Goal: Find specific page/section: Find specific page/section

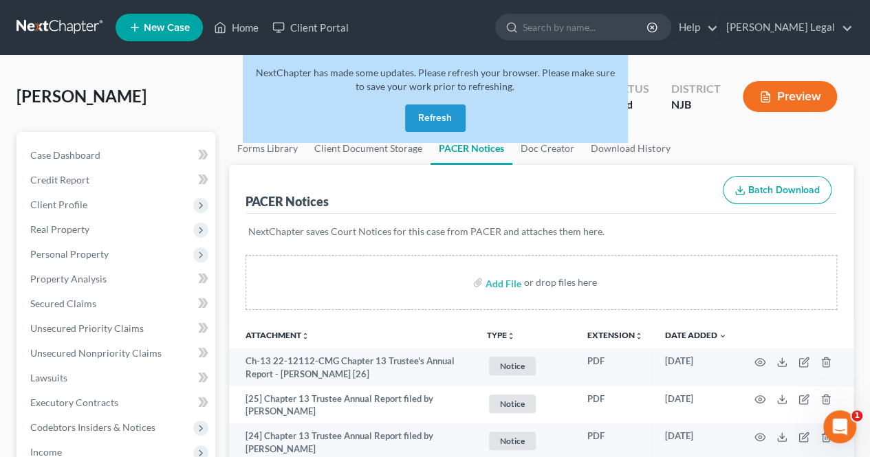
click at [435, 116] on button "Refresh" at bounding box center [435, 119] width 61 height 28
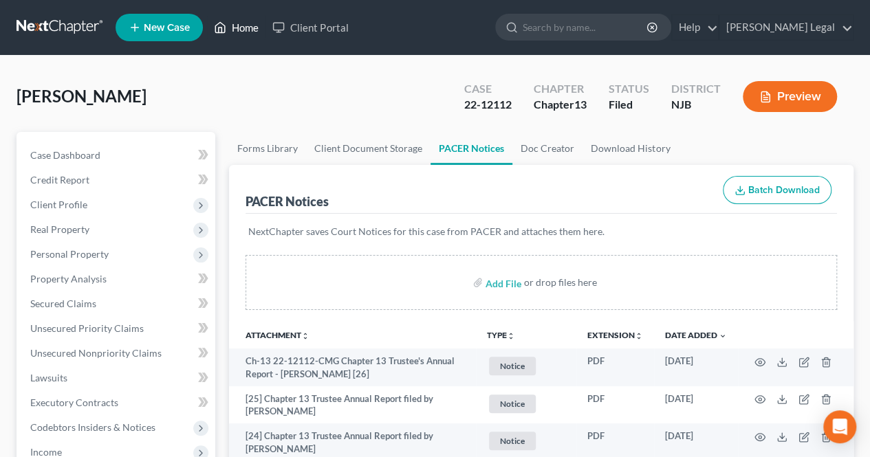
click at [227, 28] on link "Home" at bounding box center [236, 27] width 58 height 25
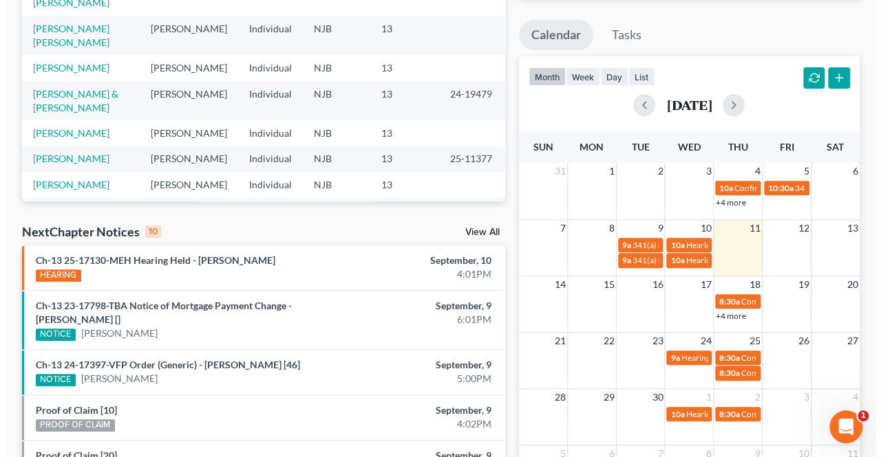
scroll to position [206, 0]
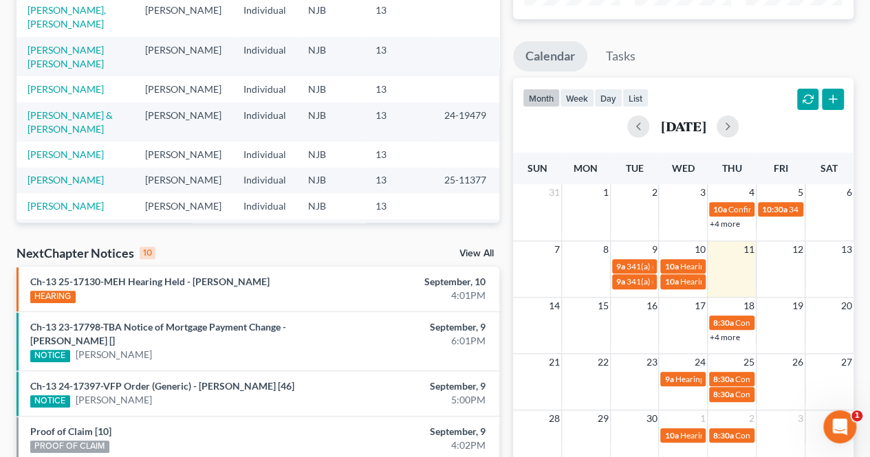
click at [193, 275] on div "Ch-13 25-17130-MEH Hearing Held - Yahyaa Abdulhakim HEARING" at bounding box center [179, 289] width 312 height 28
click at [189, 281] on link "Ch-13 25-17130-MEH Hearing Held - Yahyaa Abdulhakim" at bounding box center [149, 282] width 239 height 12
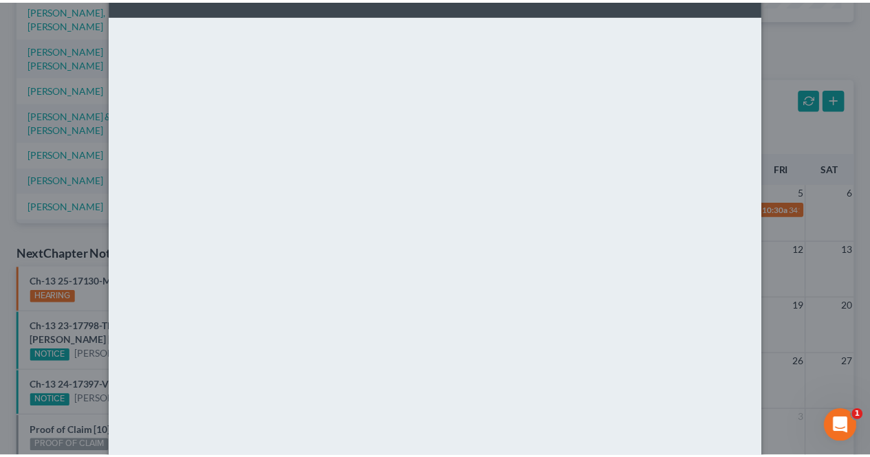
scroll to position [0, 0]
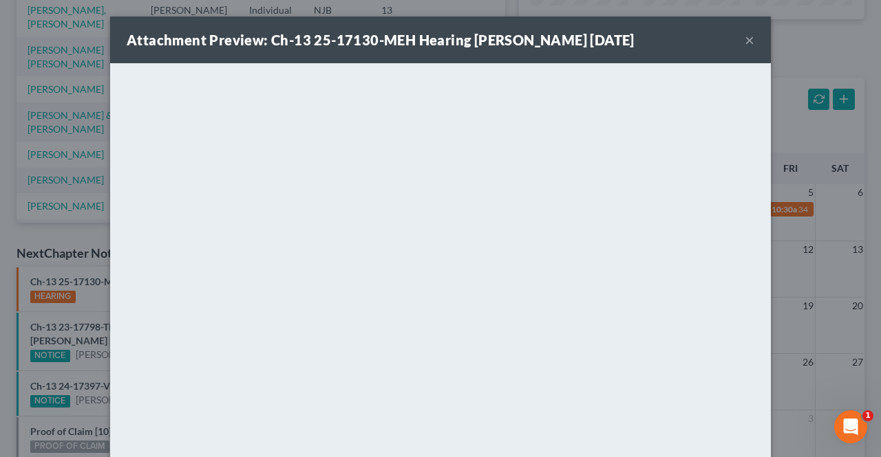
click at [746, 41] on button "×" at bounding box center [749, 40] width 10 height 17
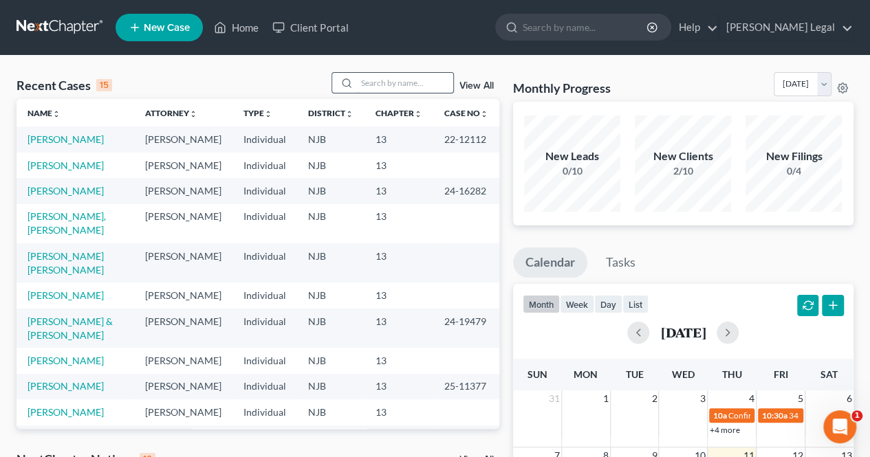
click at [377, 90] on input "search" at bounding box center [405, 83] width 96 height 20
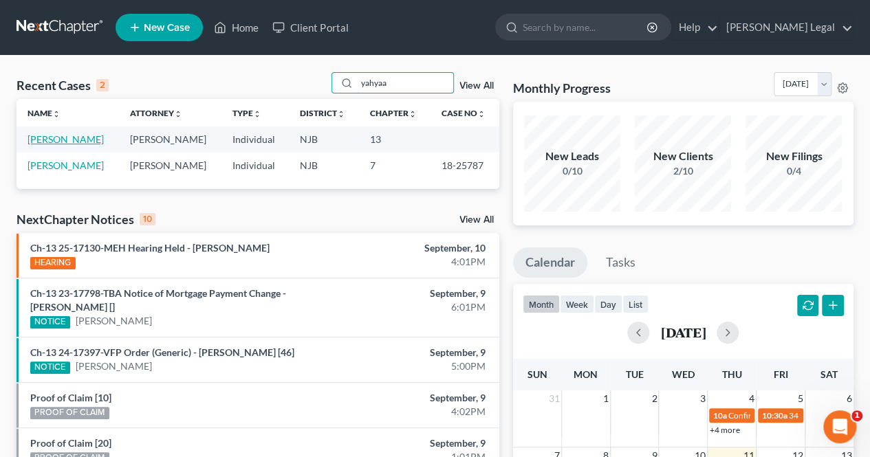
type input "yahyaa"
click at [73, 139] on link "Abdulhakim, Yahyaa" at bounding box center [66, 139] width 76 height 12
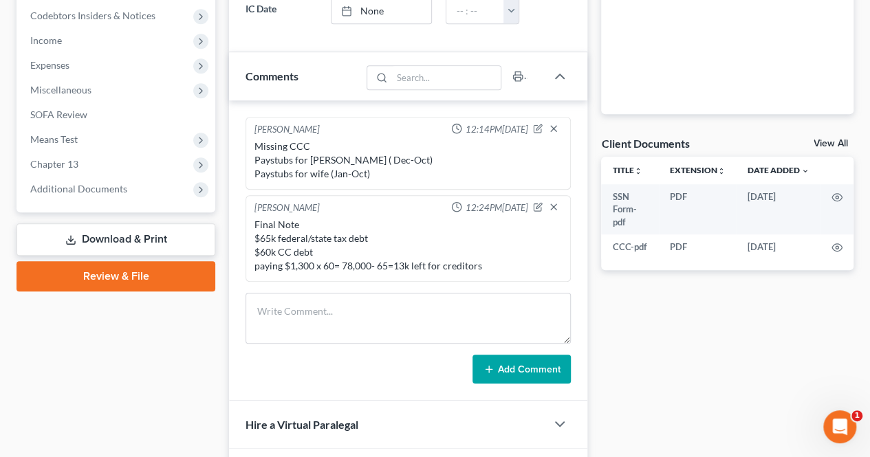
scroll to position [413, 0]
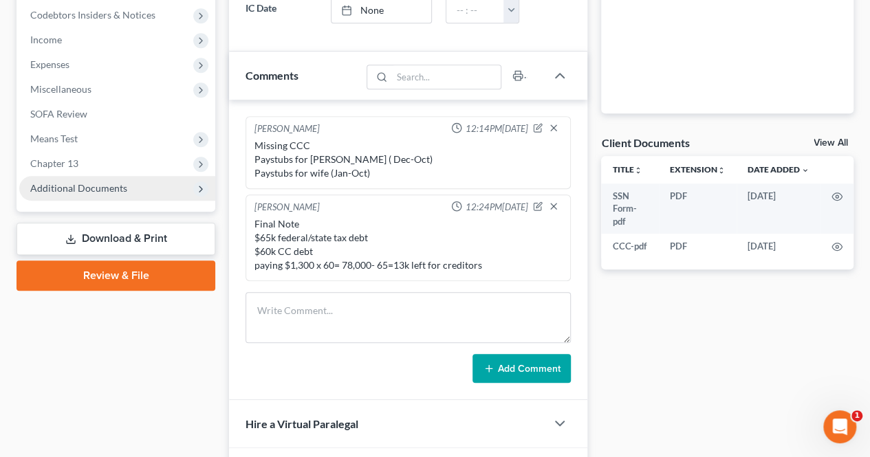
click at [83, 191] on span "Additional Documents" at bounding box center [78, 188] width 97 height 12
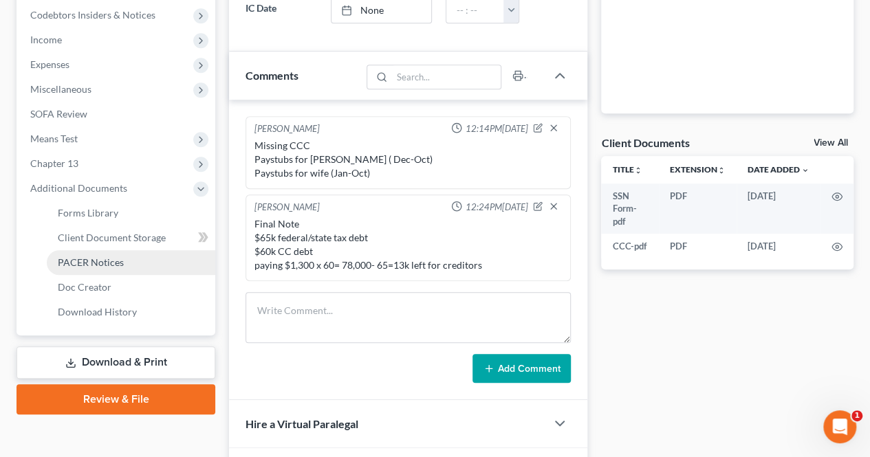
click at [89, 255] on link "PACER Notices" at bounding box center [131, 262] width 169 height 25
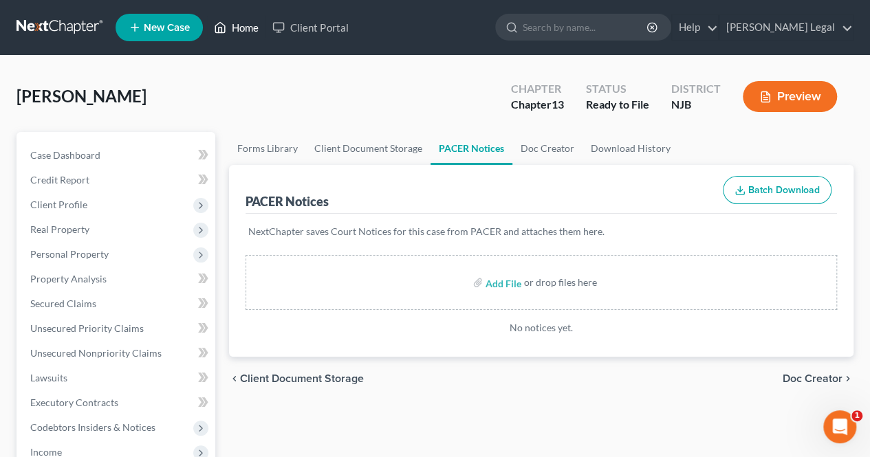
click at [227, 33] on link "Home" at bounding box center [236, 27] width 58 height 25
